Goal: Task Accomplishment & Management: Manage account settings

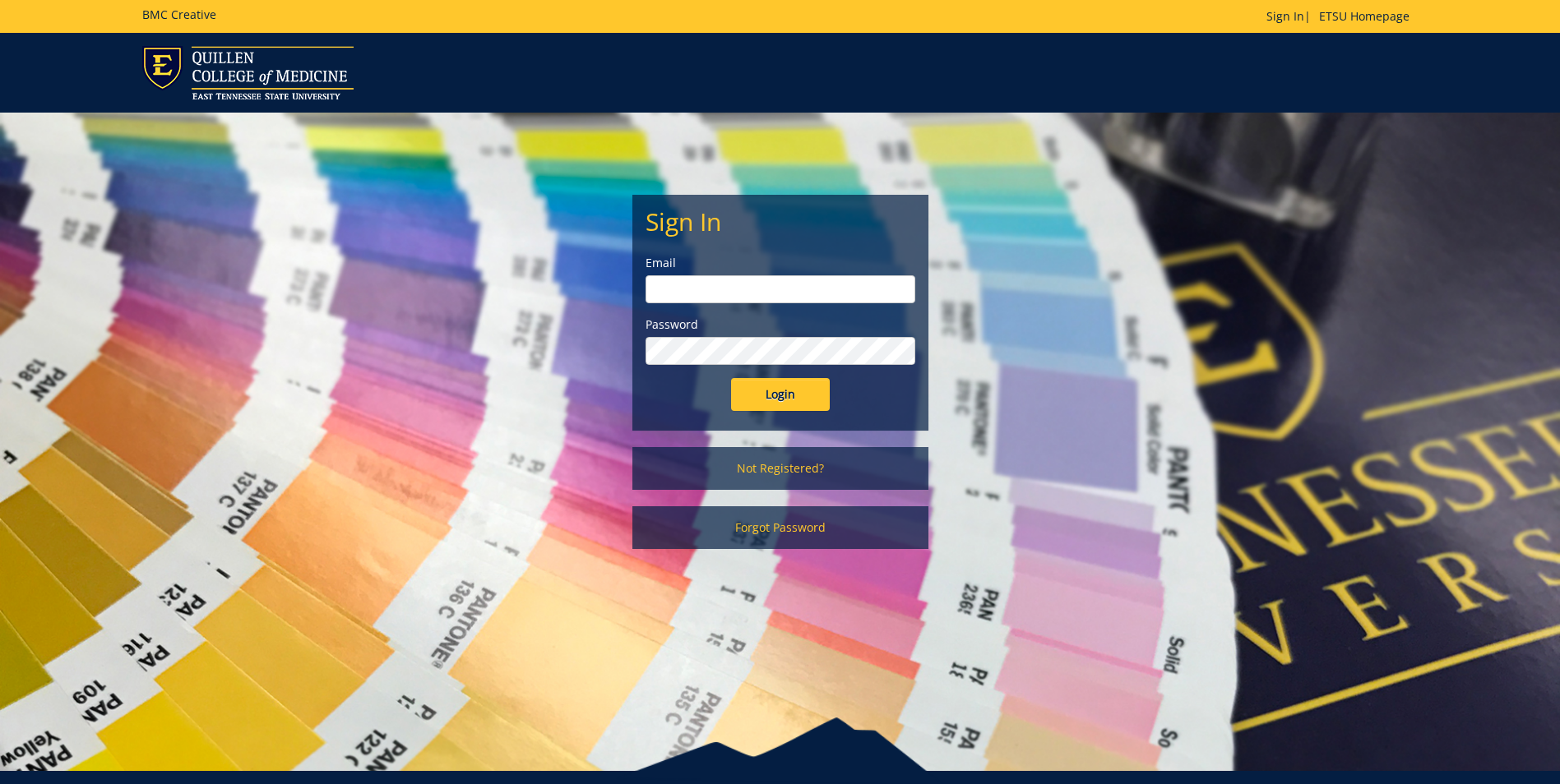
type input "[EMAIL_ADDRESS][DOMAIN_NAME]"
click at [788, 405] on input "Login" at bounding box center [780, 395] width 99 height 33
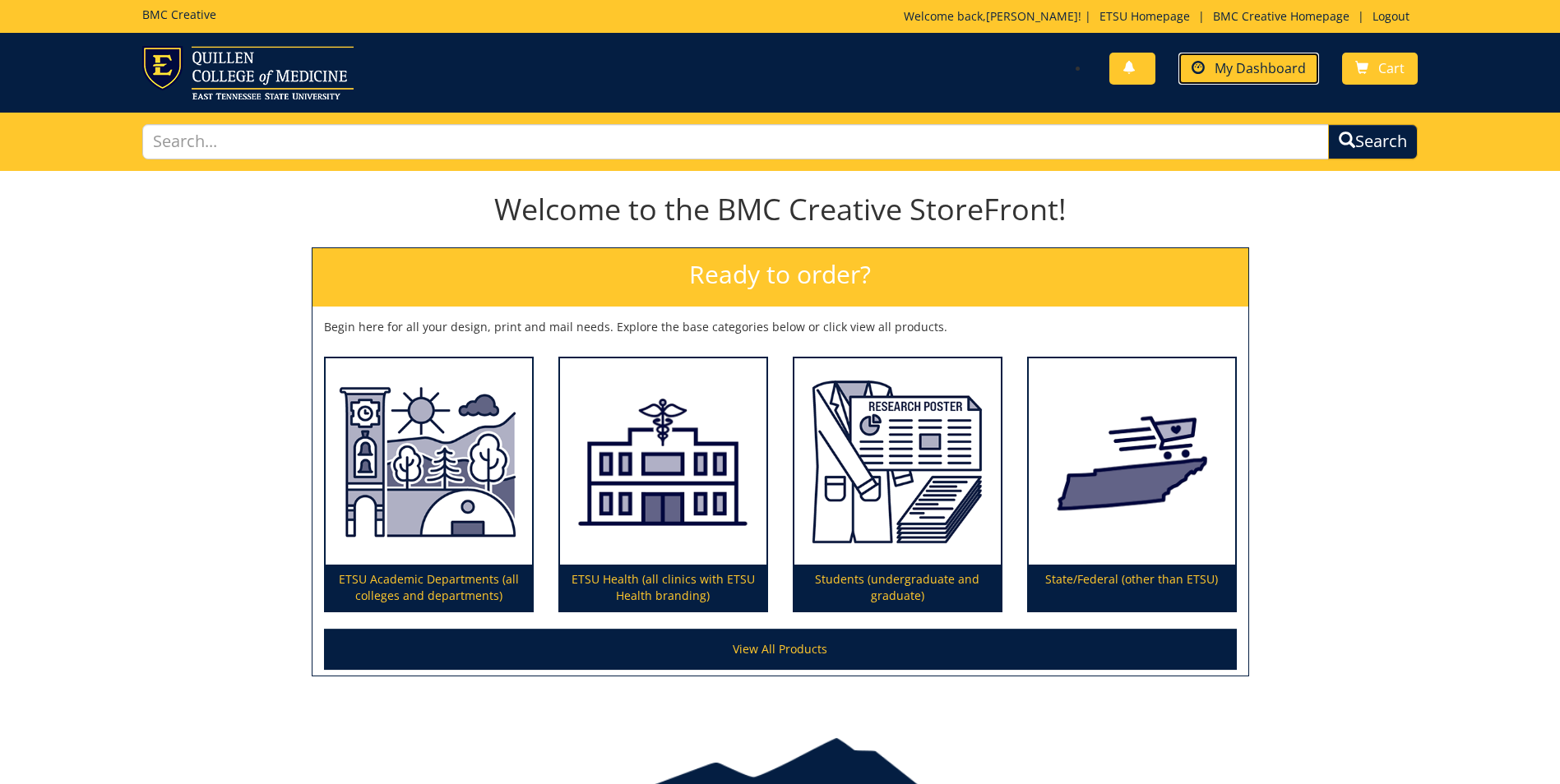
click at [1236, 72] on span "My Dashboard" at bounding box center [1260, 68] width 91 height 18
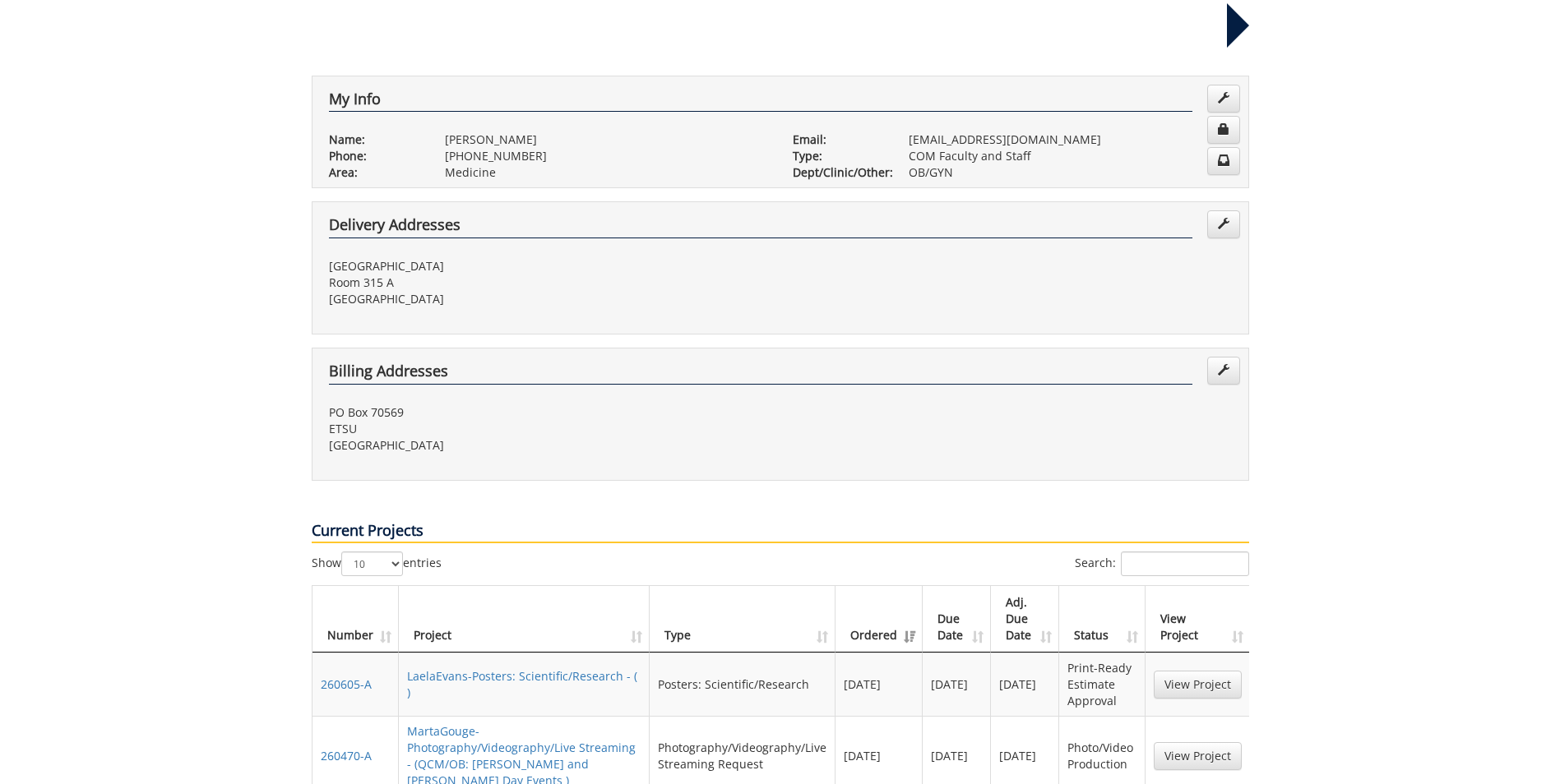
scroll to position [329, 0]
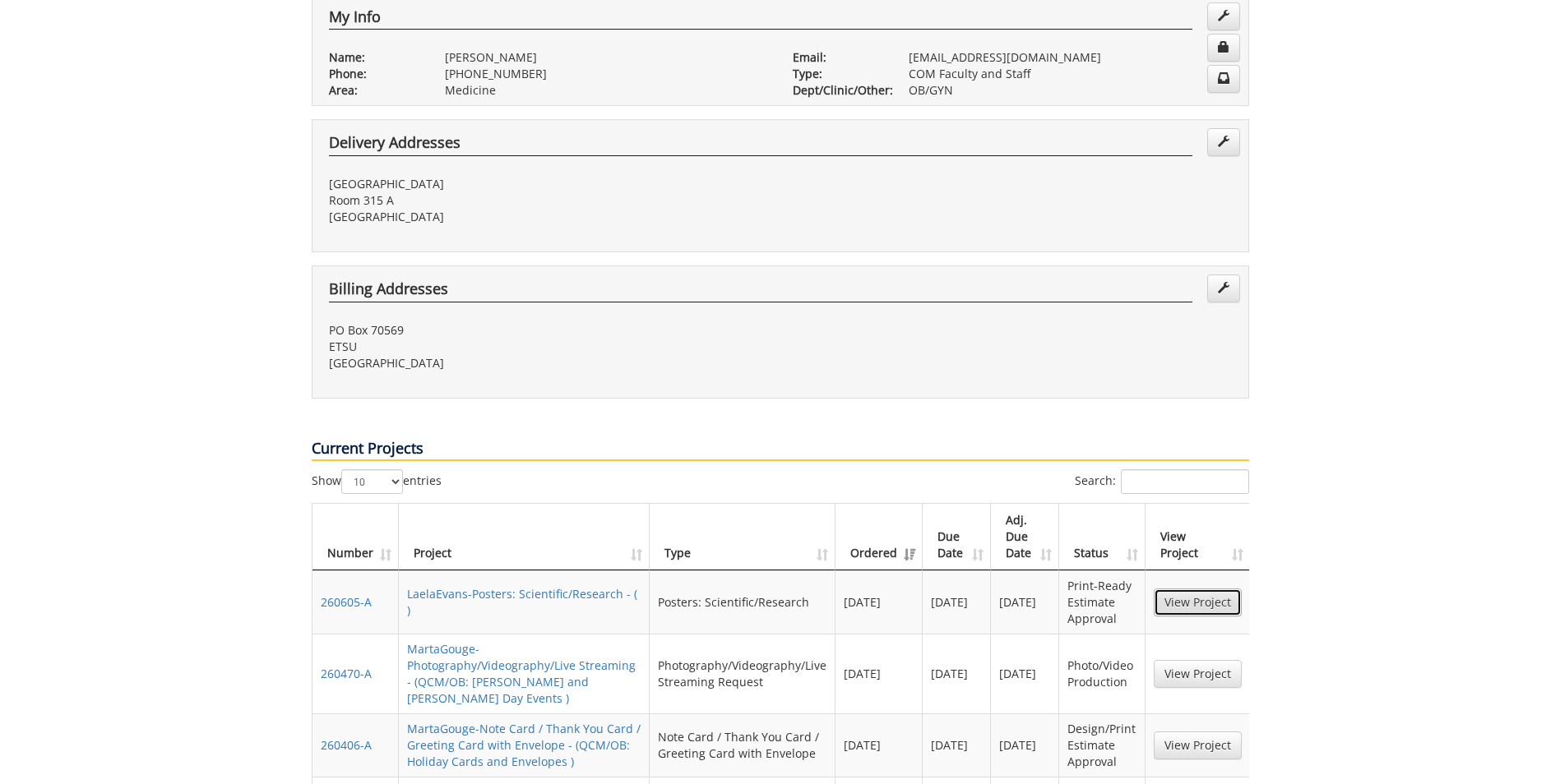
click at [1181, 588] on link "View Project" at bounding box center [1197, 602] width 88 height 28
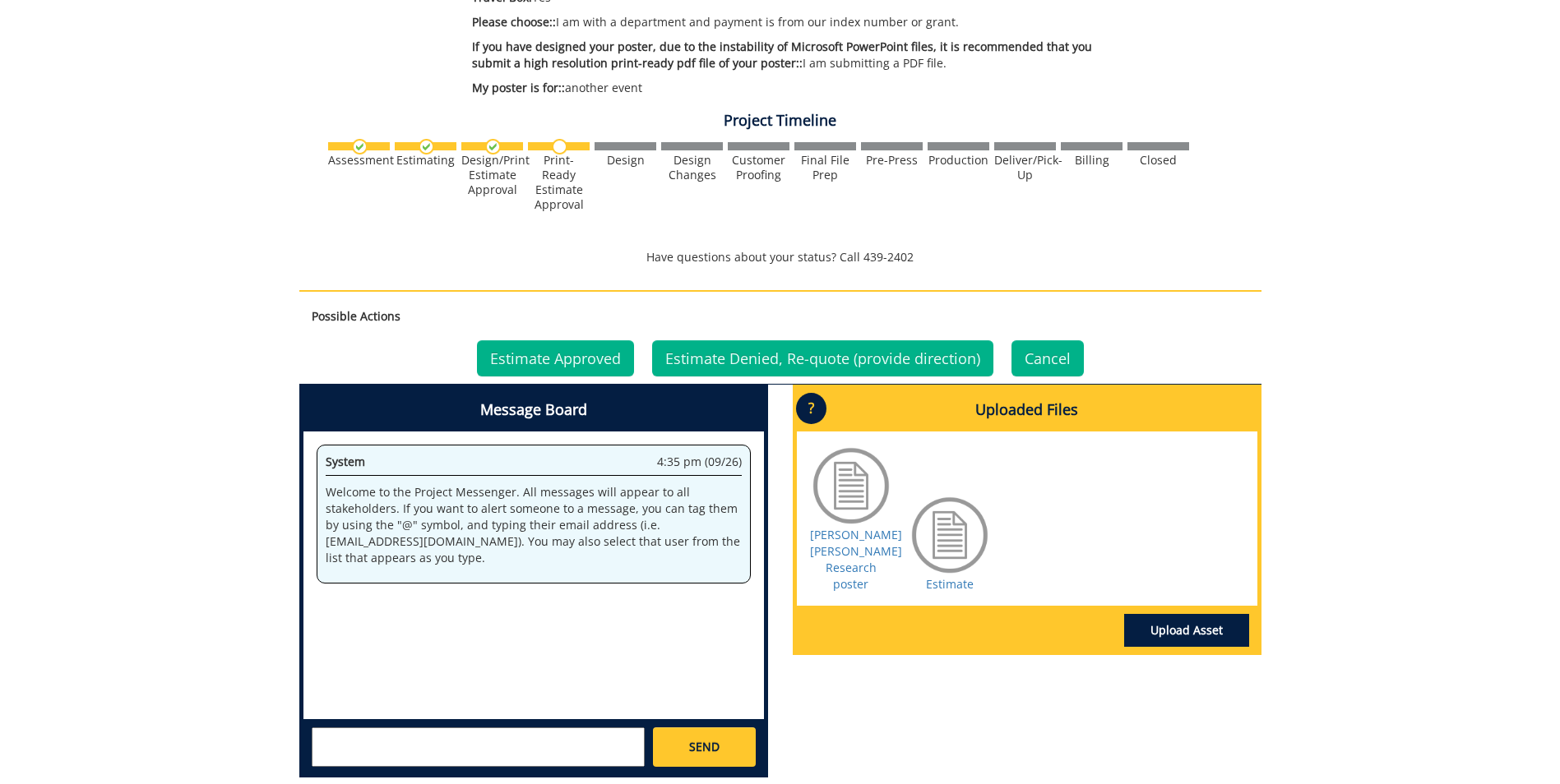
scroll to position [575, 0]
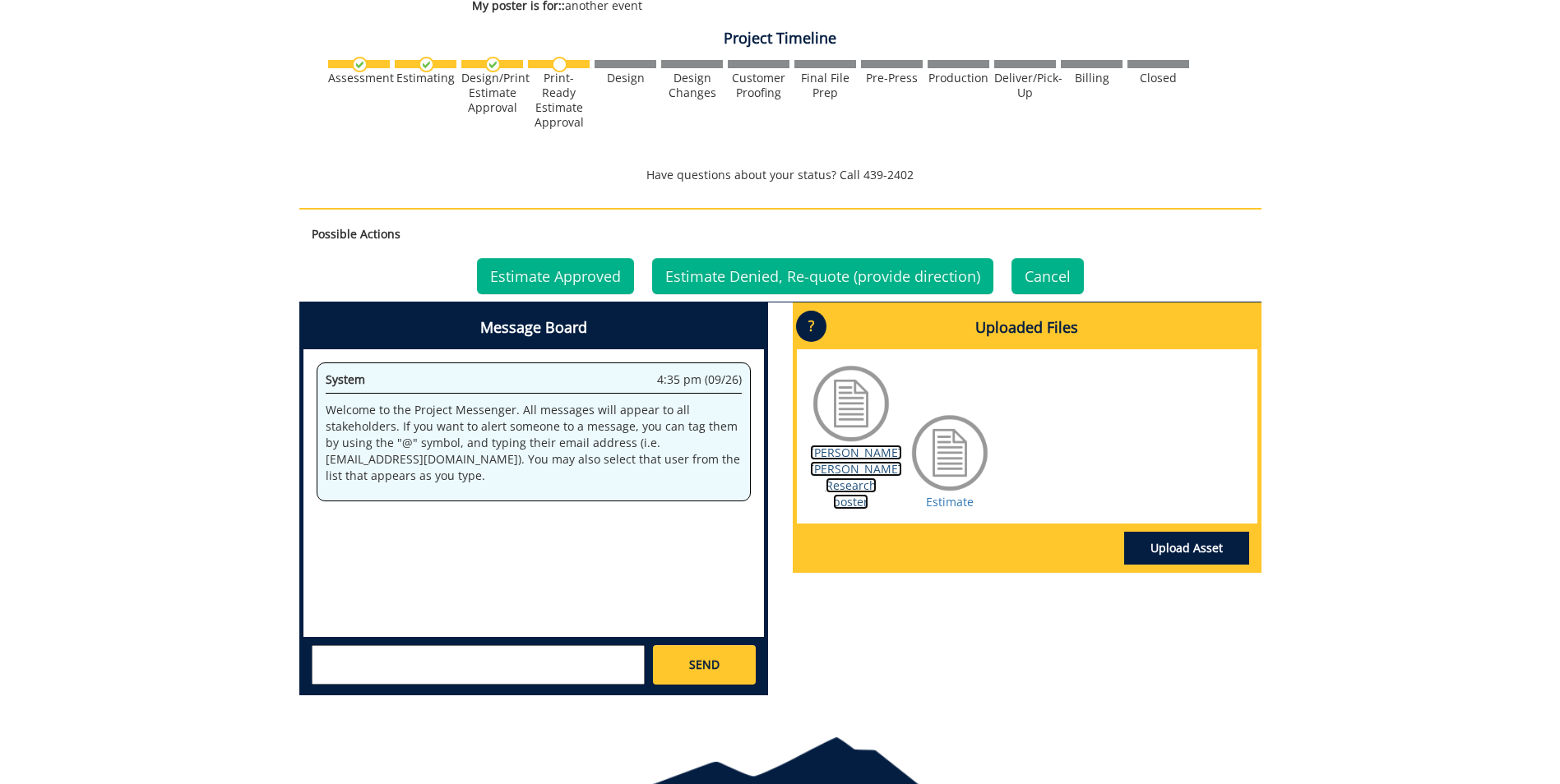
click at [853, 476] on link "[PERSON_NAME] [PERSON_NAME] Research poster" at bounding box center [855, 477] width 92 height 65
click at [954, 501] on link "Estimate" at bounding box center [950, 502] width 48 height 16
click at [442, 657] on textarea at bounding box center [477, 664] width 333 height 39
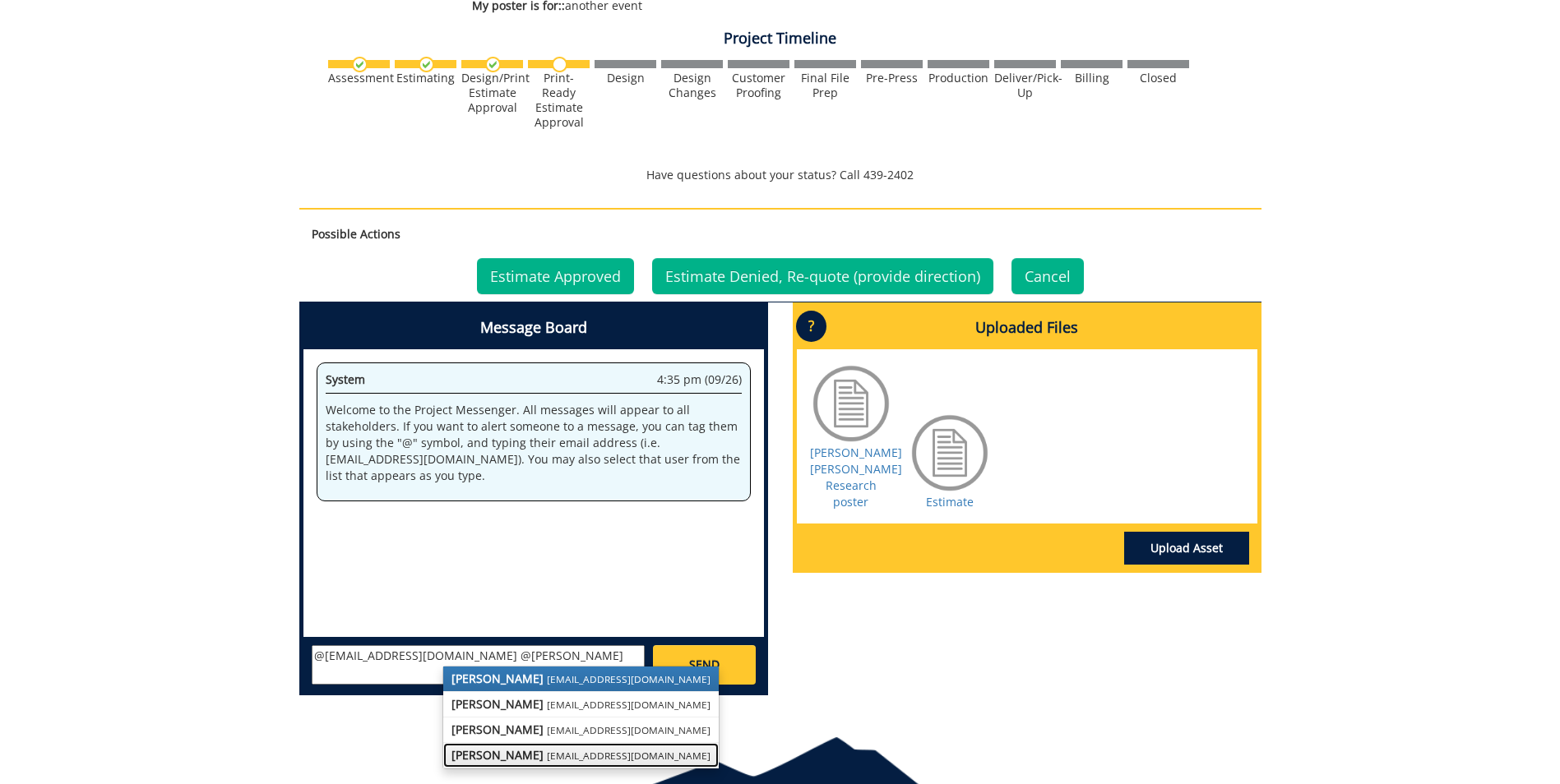
click at [547, 756] on small "[EMAIL_ADDRESS][DOMAIN_NAME]" at bounding box center [628, 755] width 164 height 13
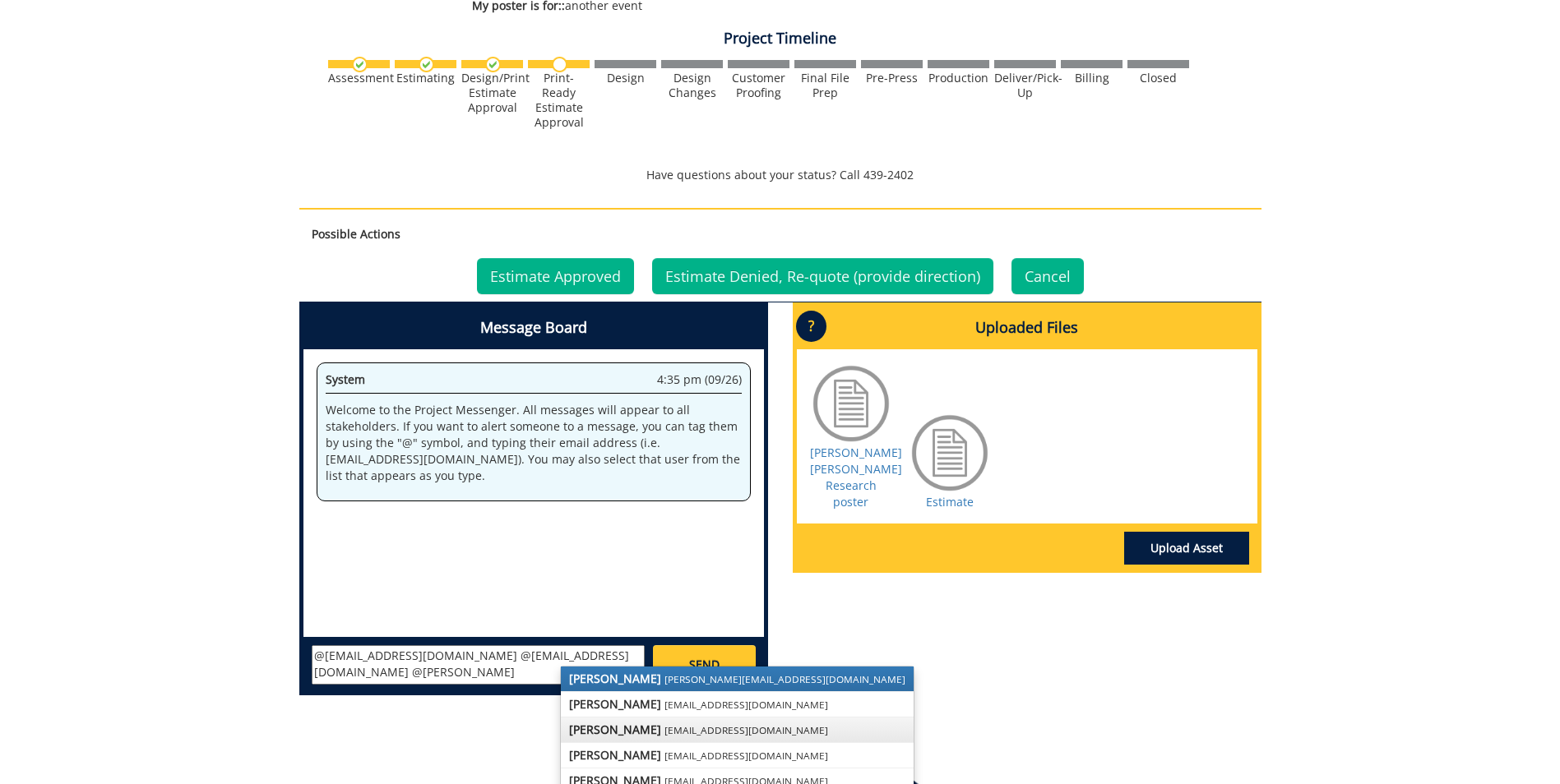
scroll to position [657, 0]
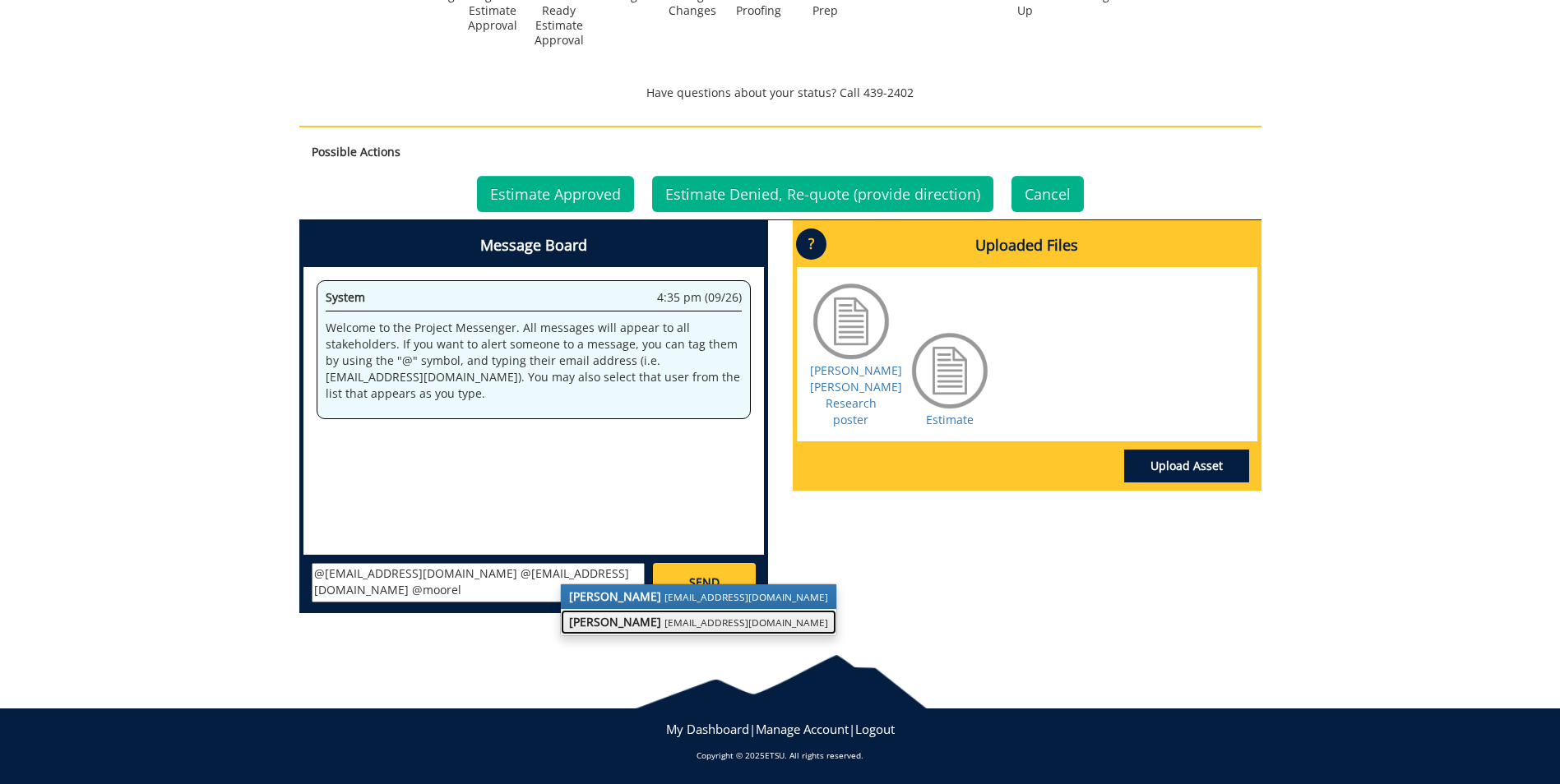
click at [665, 621] on small "[EMAIL_ADDRESS][DOMAIN_NAME]" at bounding box center [746, 621] width 164 height 13
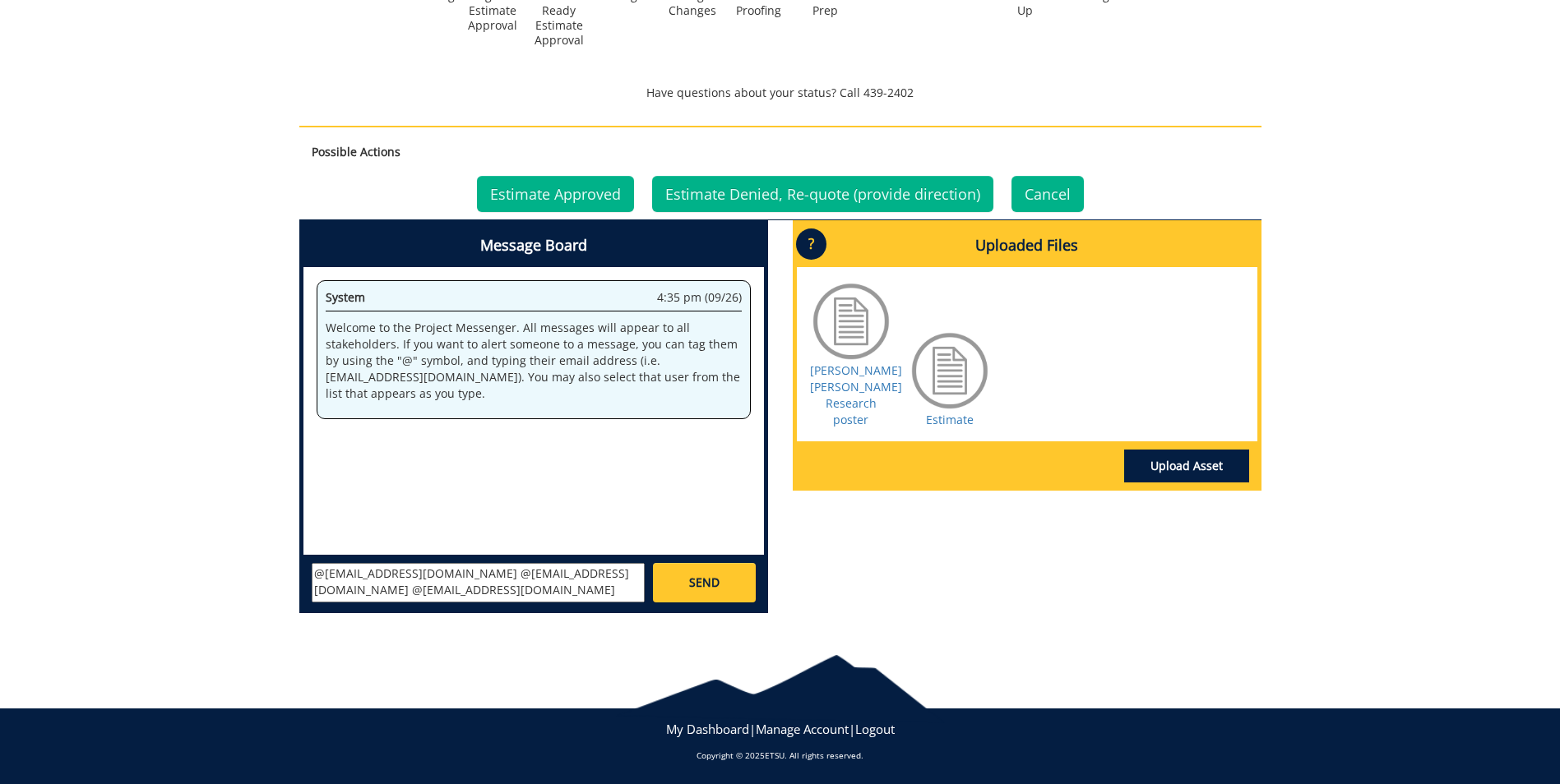
paste textarea "70-62100-650564-710-{INSERT ACCOUNT}-250-999-999-999"
type textarea "@[EMAIL_ADDRESS][DOMAIN_NAME] @[EMAIL_ADDRESS][DOMAIN_NAME] @[EMAIL_ADDRESS][DO…"
click at [728, 575] on link "SEND" at bounding box center [704, 582] width 102 height 39
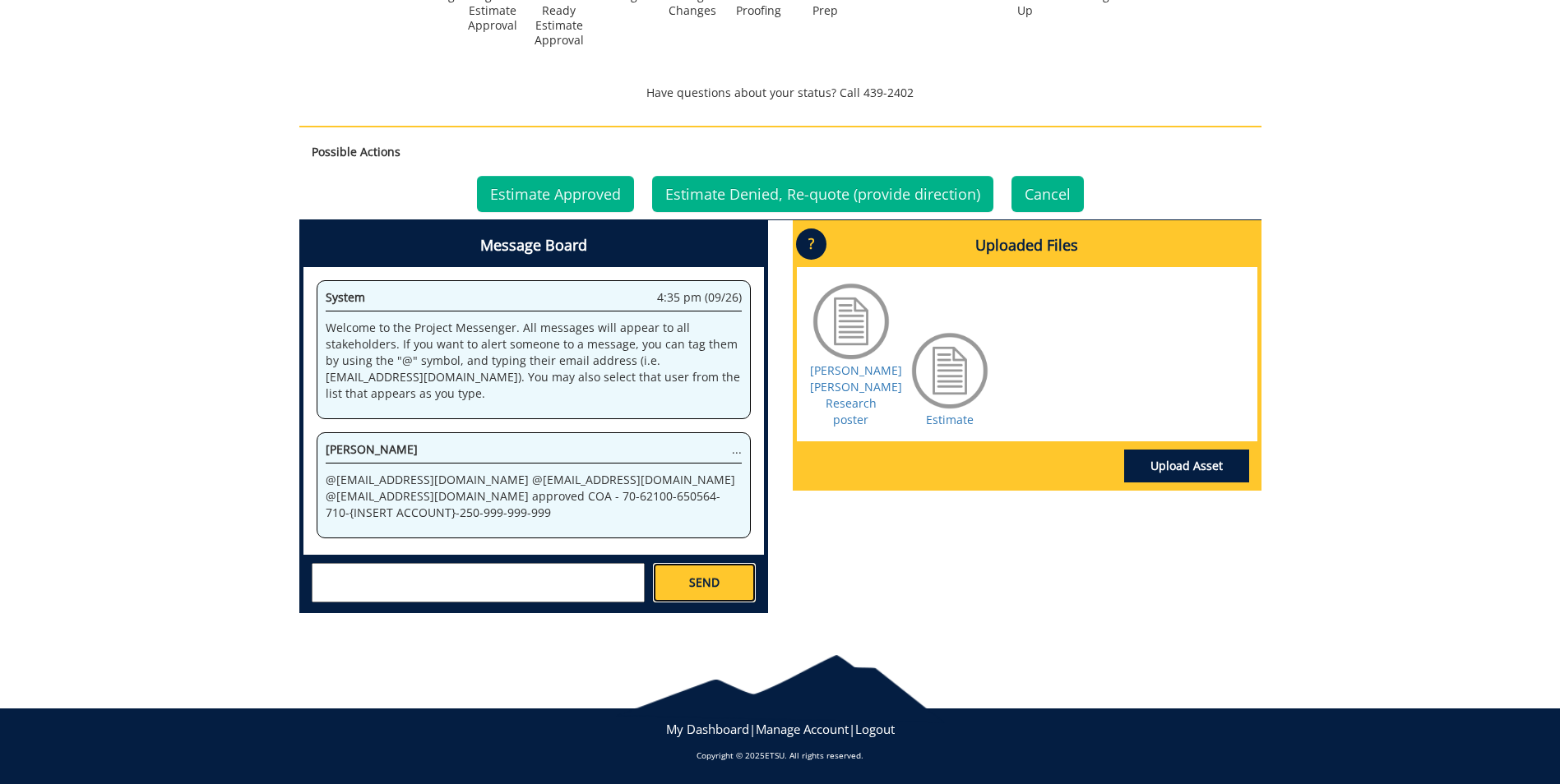
scroll to position [0, 0]
click at [600, 191] on link "Estimate Approved" at bounding box center [555, 193] width 157 height 36
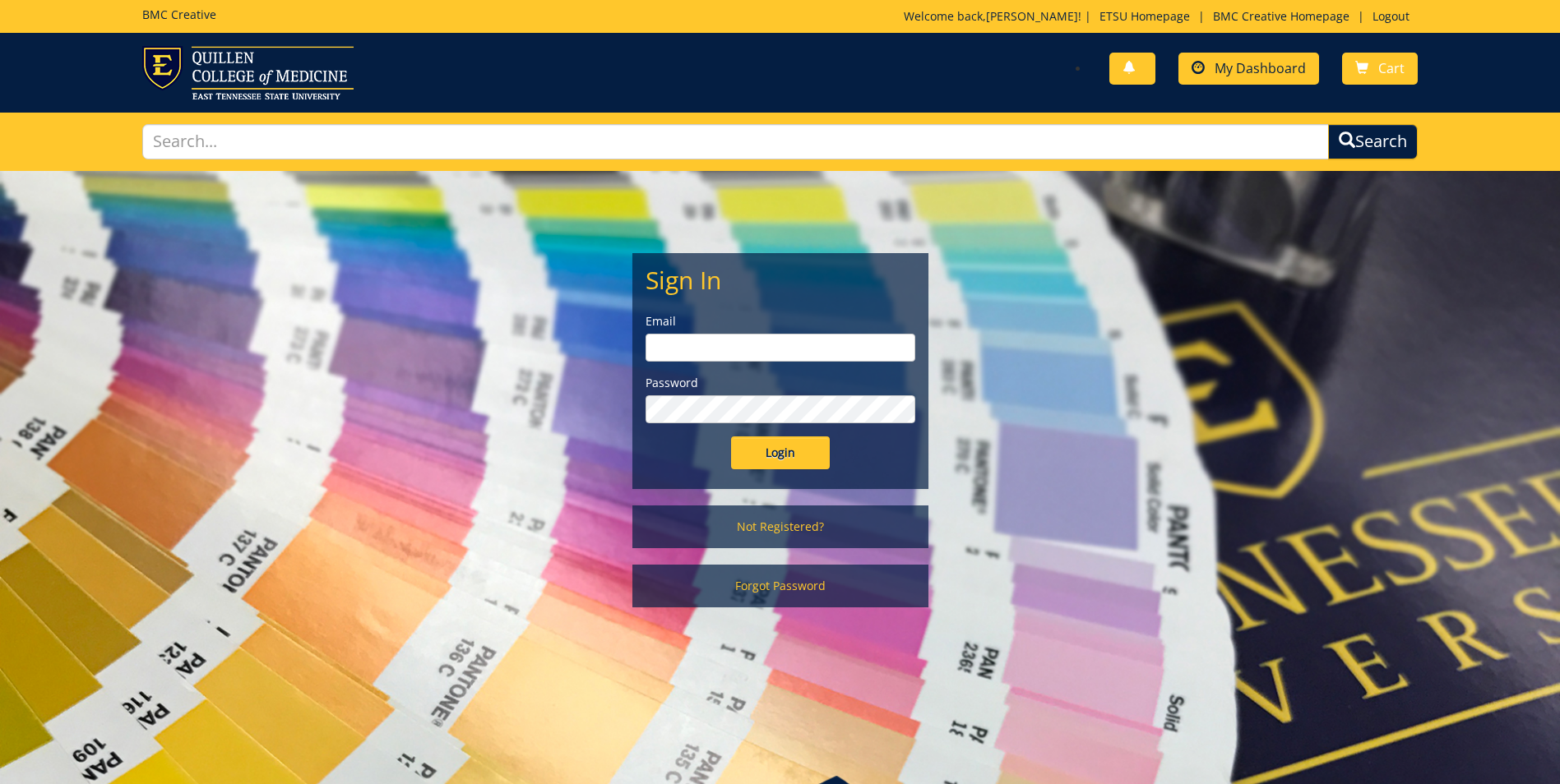
type input "[EMAIL_ADDRESS][DOMAIN_NAME]"
click at [1236, 65] on span "My Dashboard" at bounding box center [1260, 68] width 91 height 18
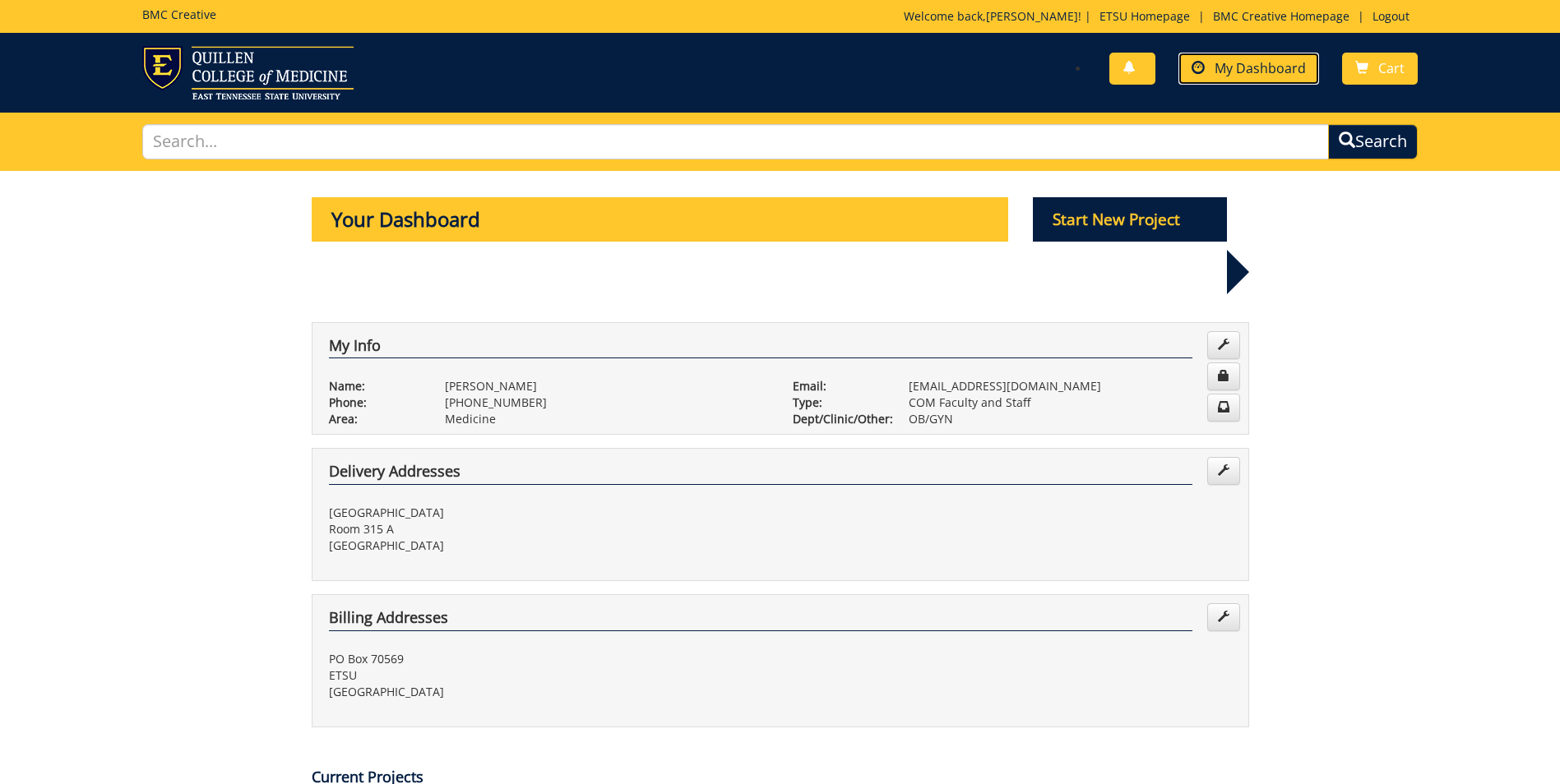
click at [1236, 68] on span "My Dashboard" at bounding box center [1260, 68] width 91 height 18
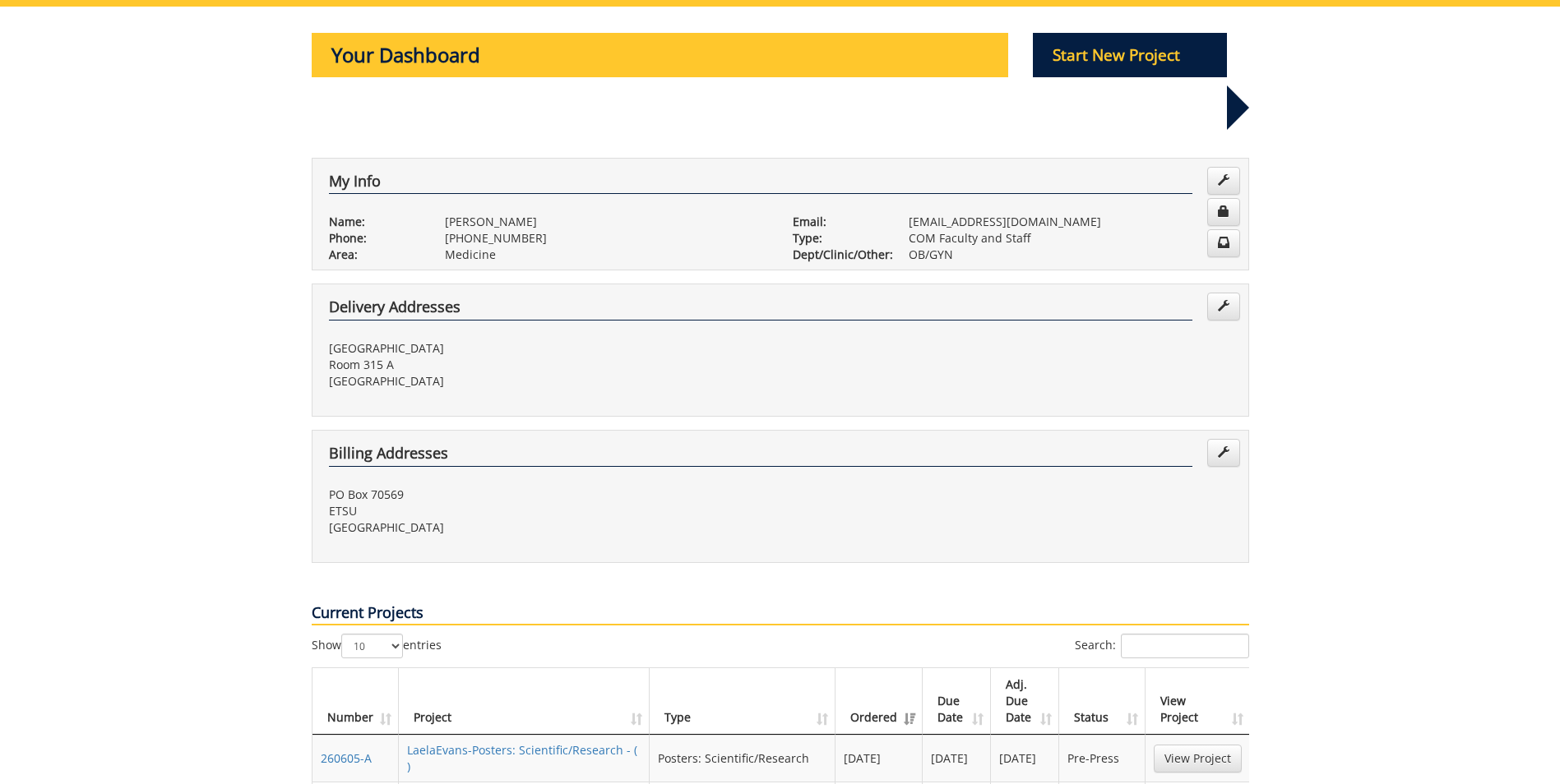
scroll to position [246, 0]
